Goal: Obtain resource: Obtain resource

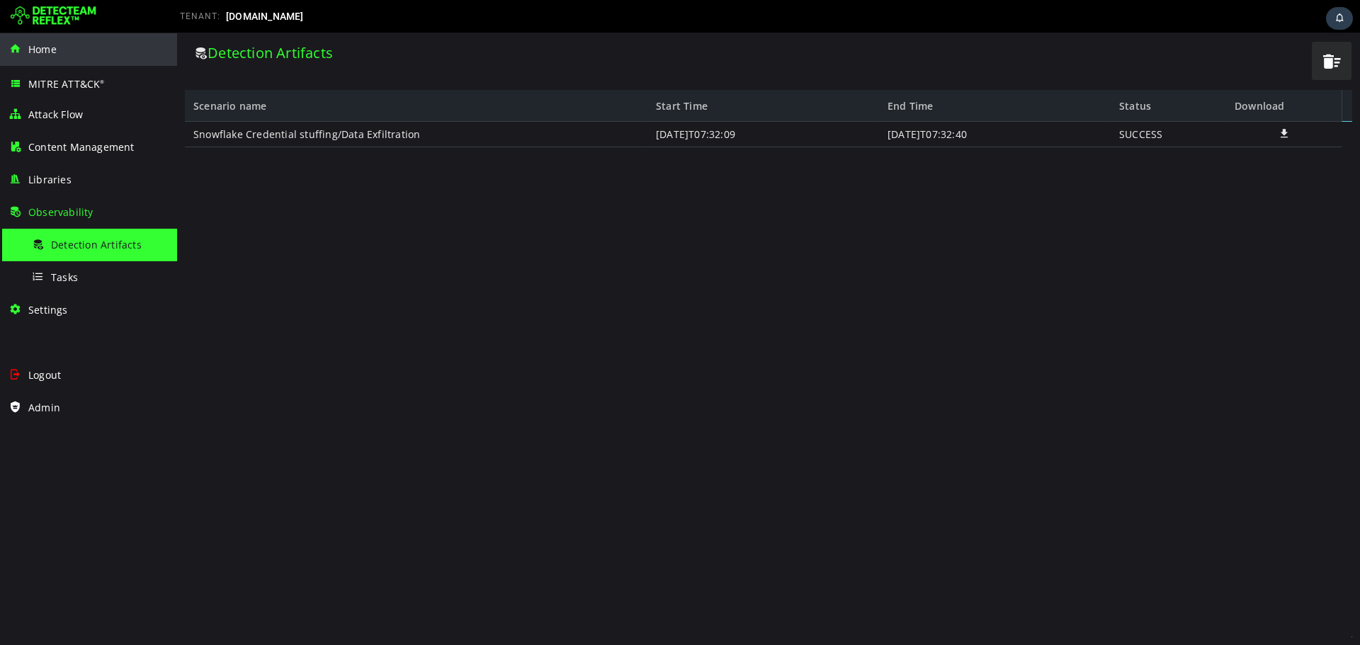
click at [72, 48] on div "Home" at bounding box center [88, 49] width 160 height 33
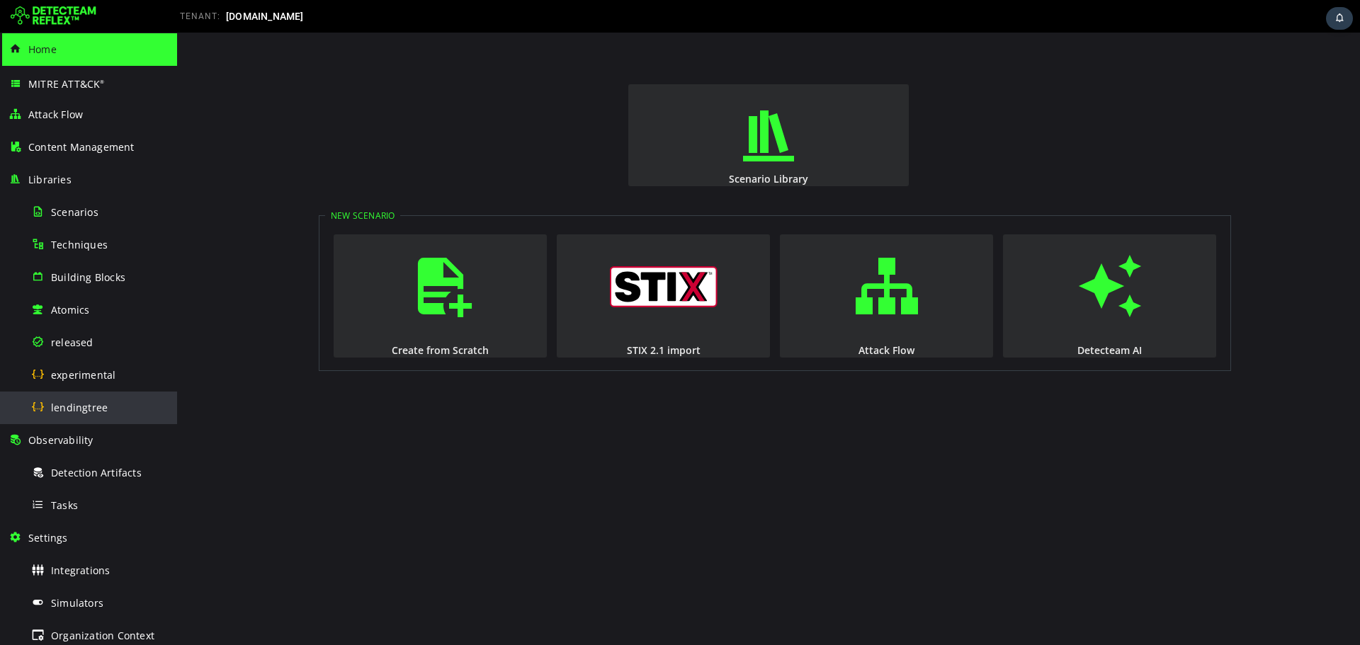
click at [53, 406] on span "lendingtree" at bounding box center [79, 407] width 57 height 13
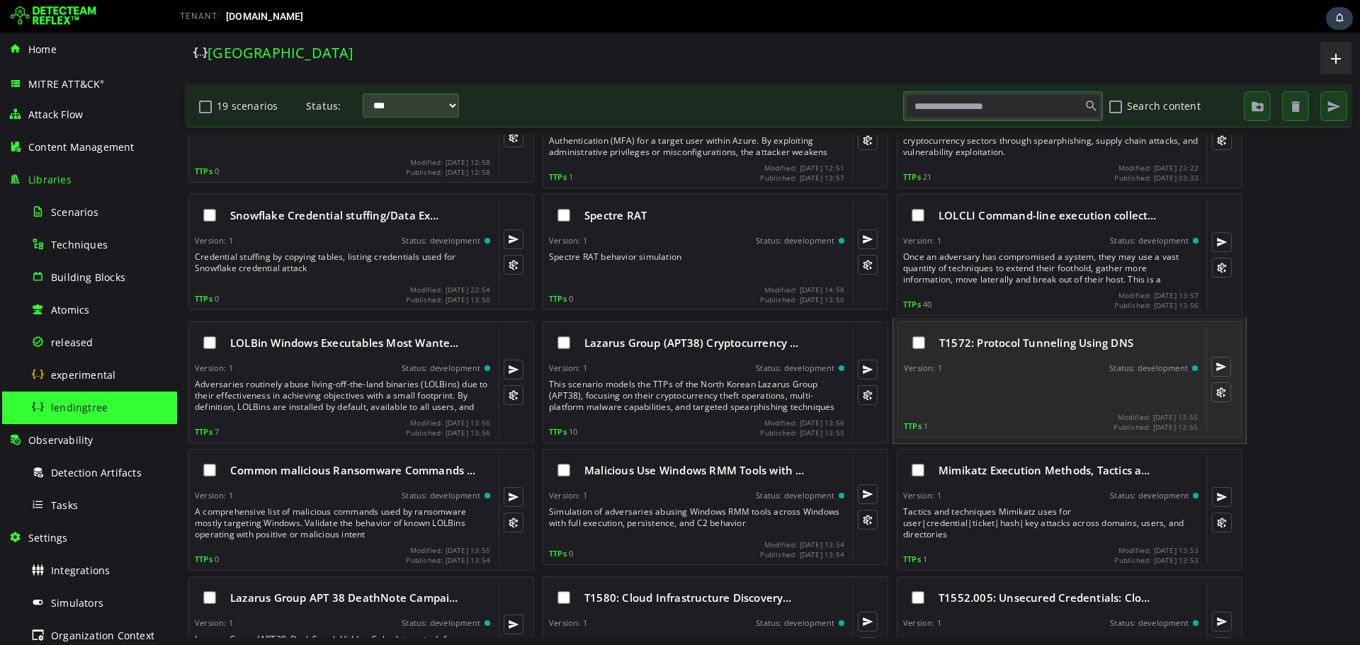
scroll to position [11, 0]
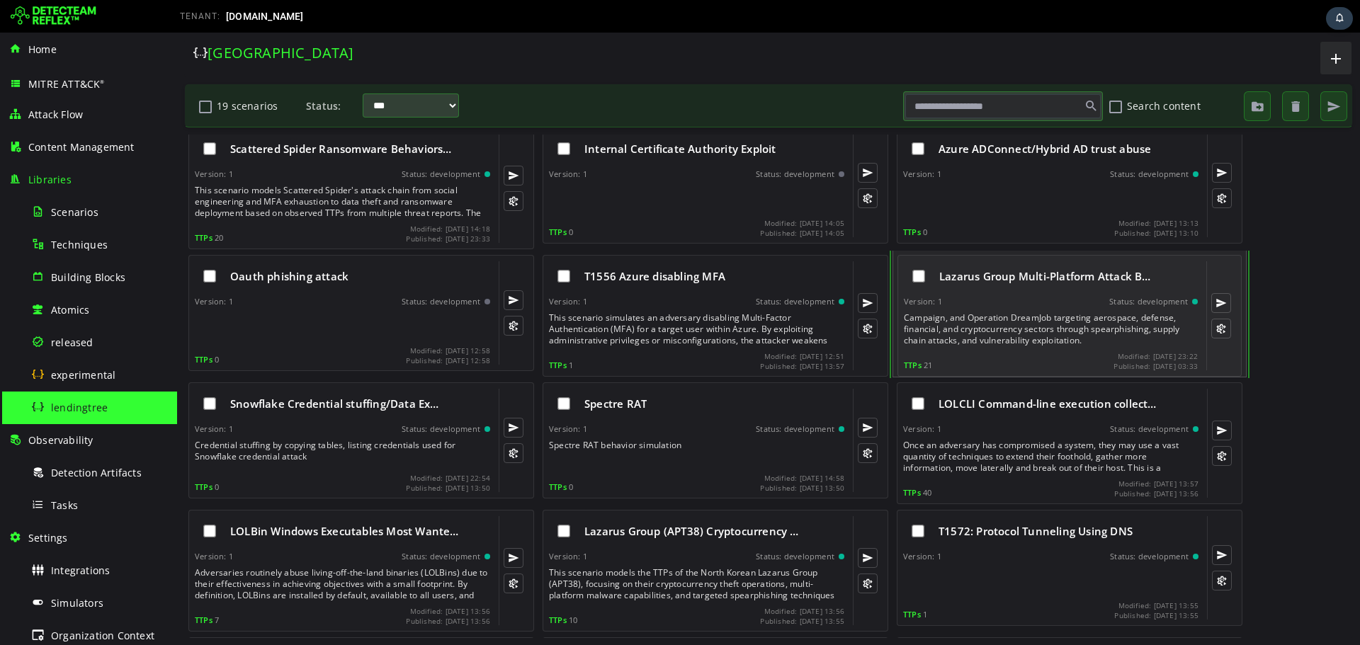
click at [999, 278] on span "Lazarus Group Multi-Platform Attack B…" at bounding box center [1045, 276] width 212 height 14
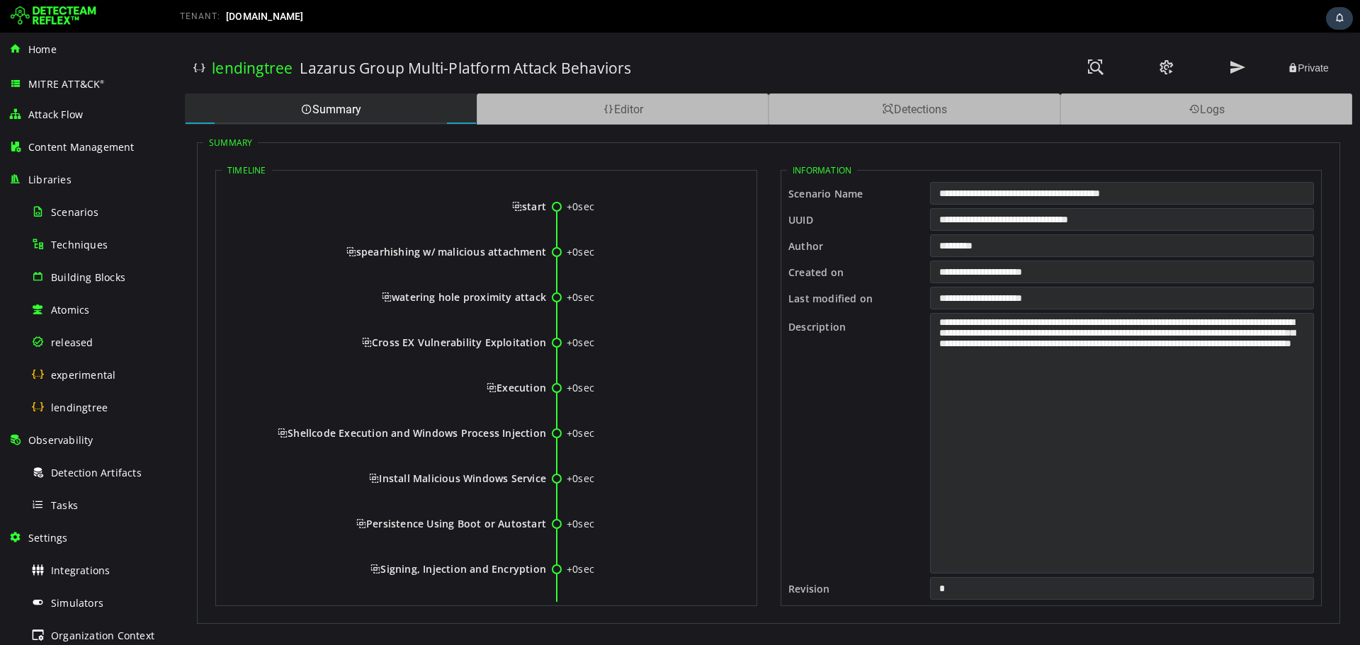
click at [595, 89] on div "lendingtree Lazarus Group Multi-Platform Attack Behaviors Private Summary Edito…" at bounding box center [768, 339] width 1183 height 613
click at [593, 105] on div "Editor" at bounding box center [623, 108] width 292 height 31
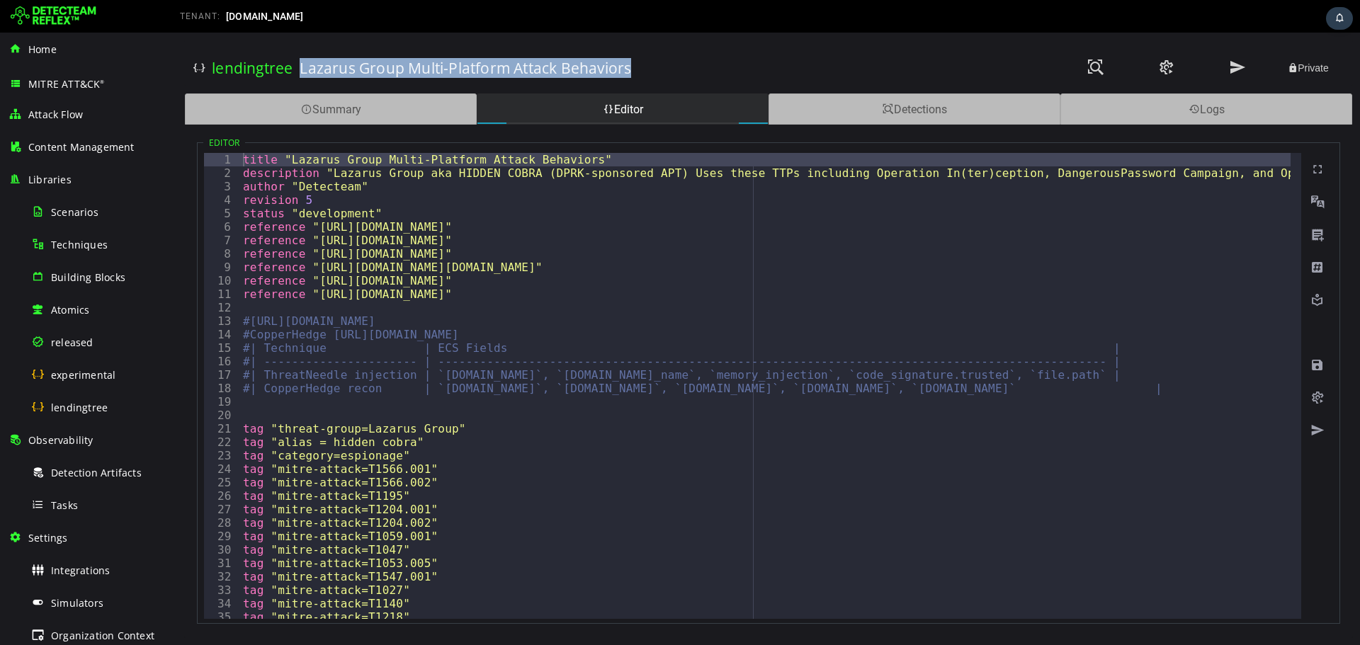
drag, startPoint x: 301, startPoint y: 70, endPoint x: 640, endPoint y: 72, distance: 338.5
click at [640, 72] on div "Lazarus Group Multi-Platform Attack Behaviors" at bounding box center [559, 68] width 518 height 50
copy h3 "Lazarus Group Multi-Platform Attack Behaviors"
click at [1224, 69] on button at bounding box center [1237, 68] width 71 height 30
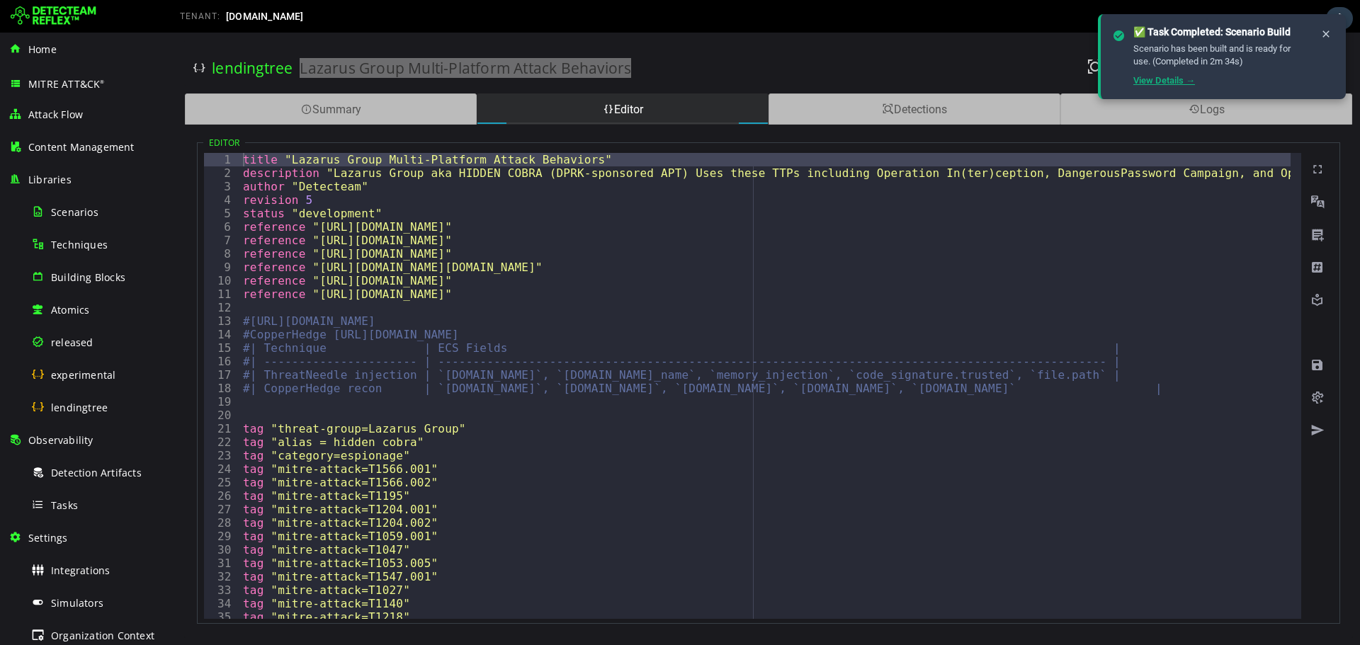
click at [1152, 83] on link "View Details →" at bounding box center [1164, 80] width 62 height 11
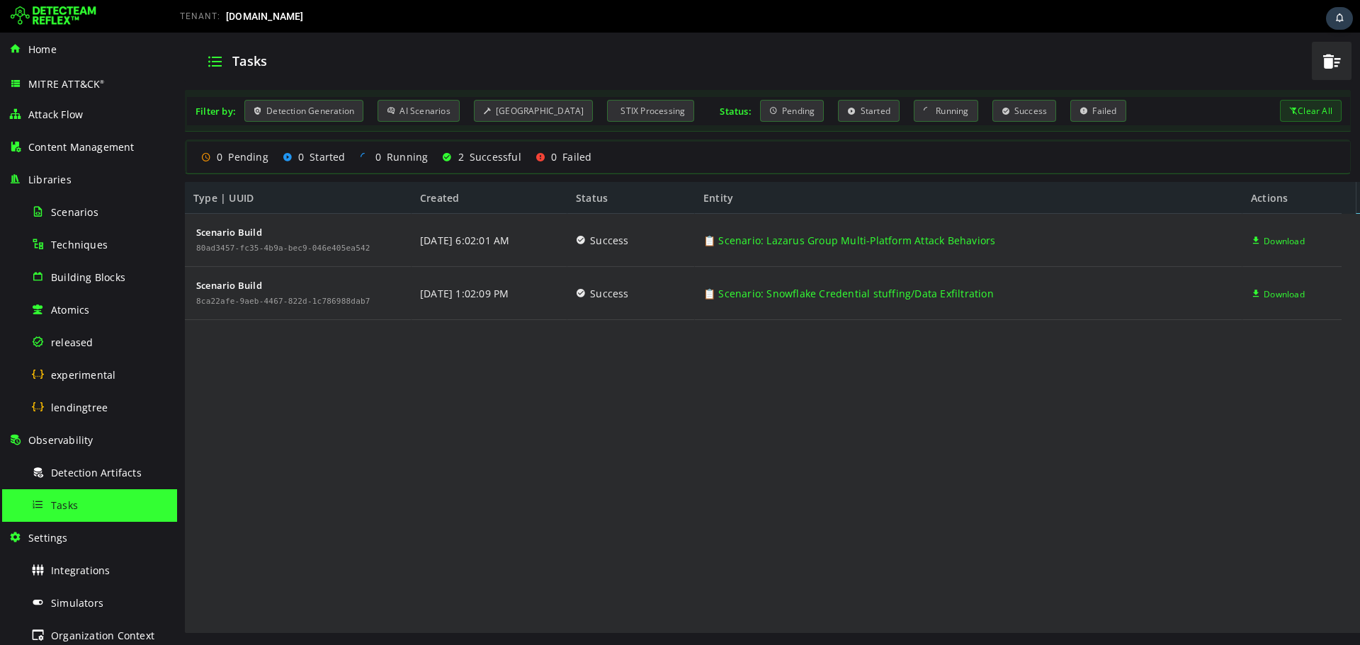
click at [819, 340] on div "Scenario Build 80ad3457-fc35-4b9a-bec9-046e405ea542 Scenario Build 8ca22afe-9ae…" at bounding box center [763, 424] width 1157 height 421
click at [1281, 237] on span "Download" at bounding box center [1283, 241] width 41 height 53
